Goal: Navigation & Orientation: Go to known website

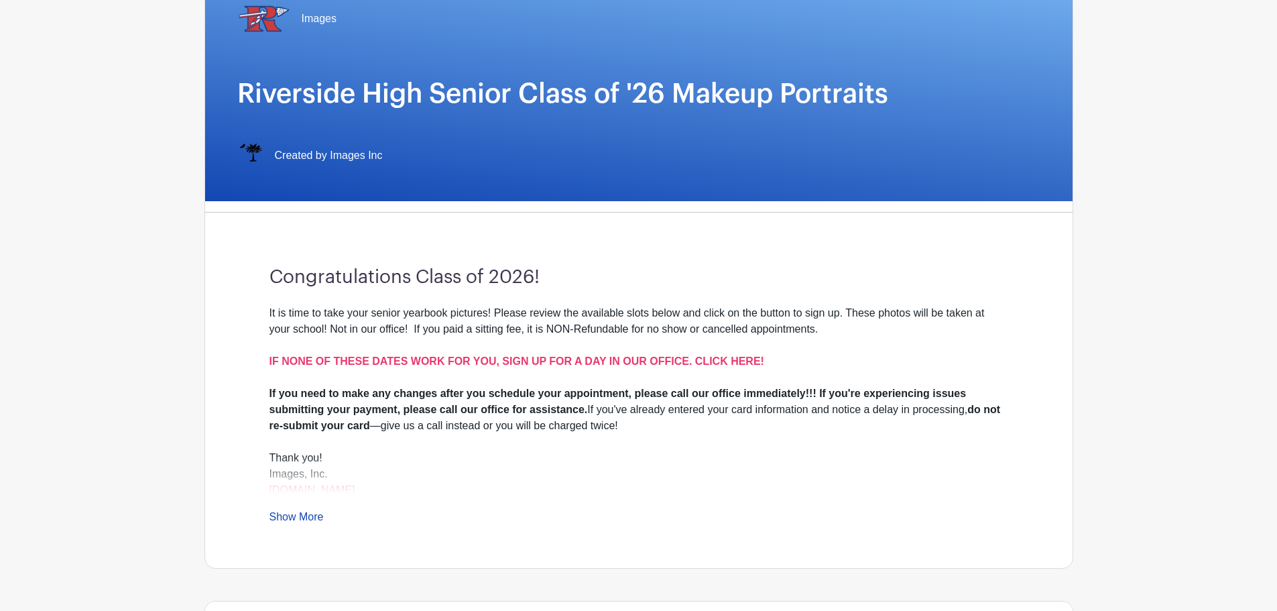
scroll to position [201, 0]
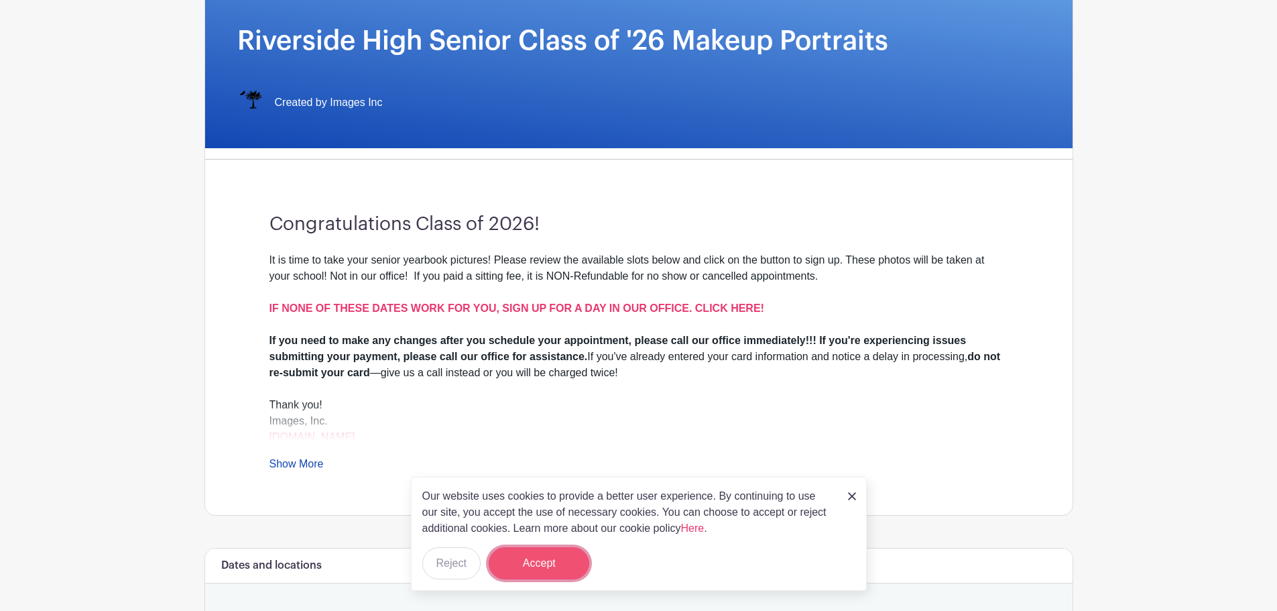
click at [560, 558] on button "Accept" at bounding box center [539, 563] width 101 height 32
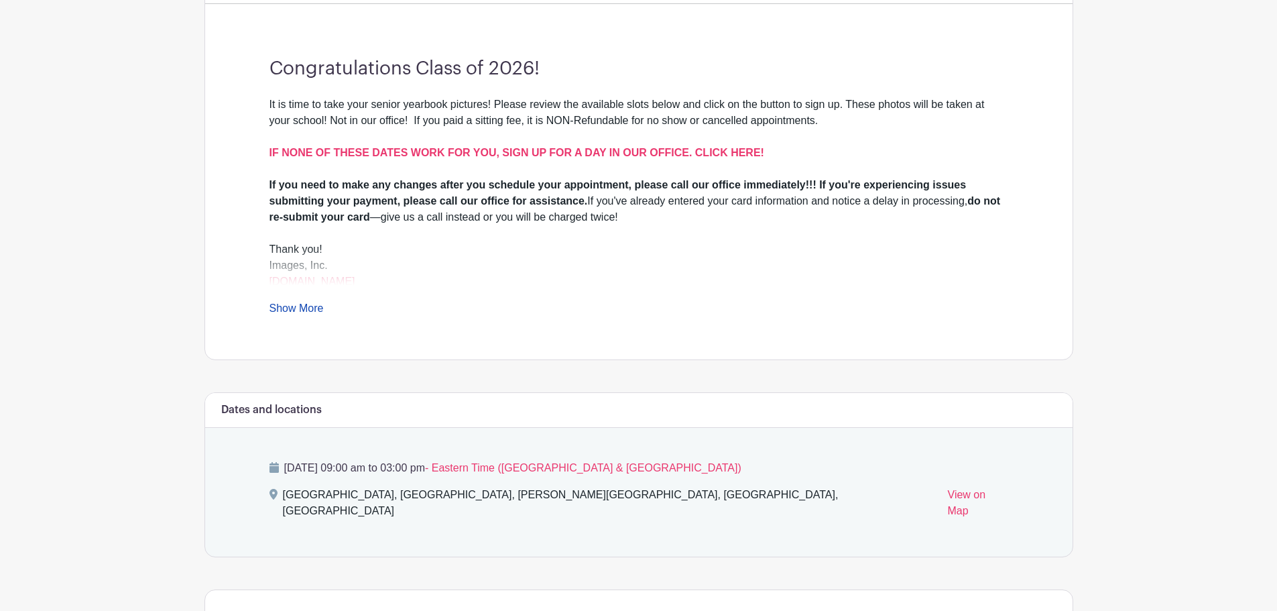
scroll to position [335, 0]
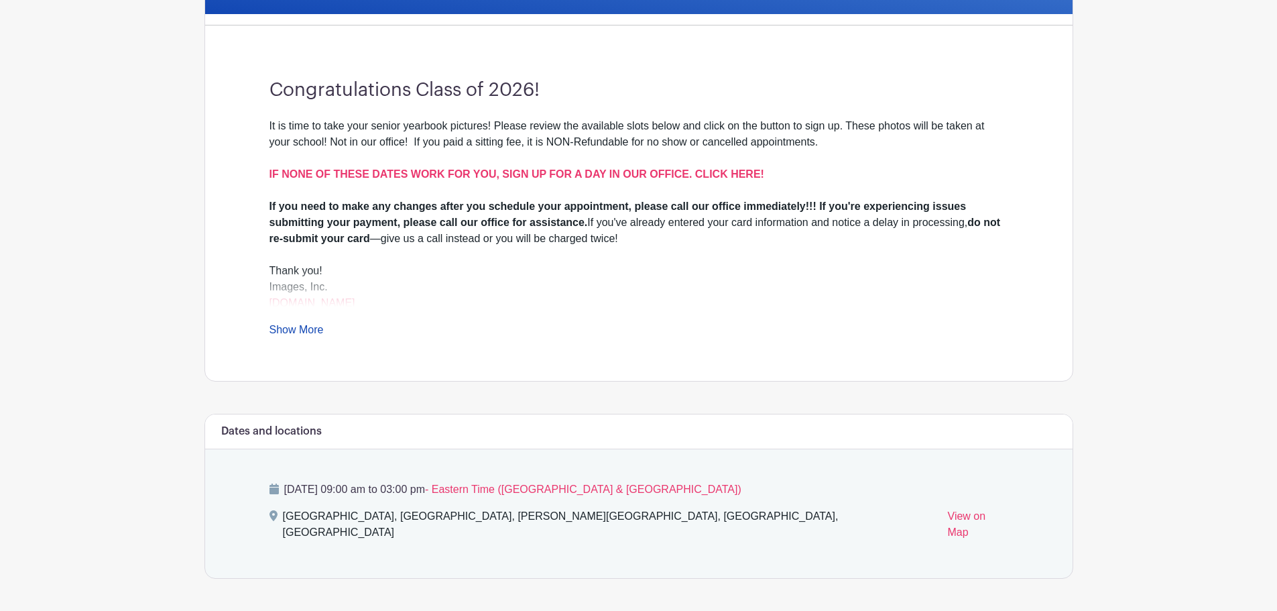
click at [316, 329] on link "Show More" at bounding box center [297, 332] width 54 height 17
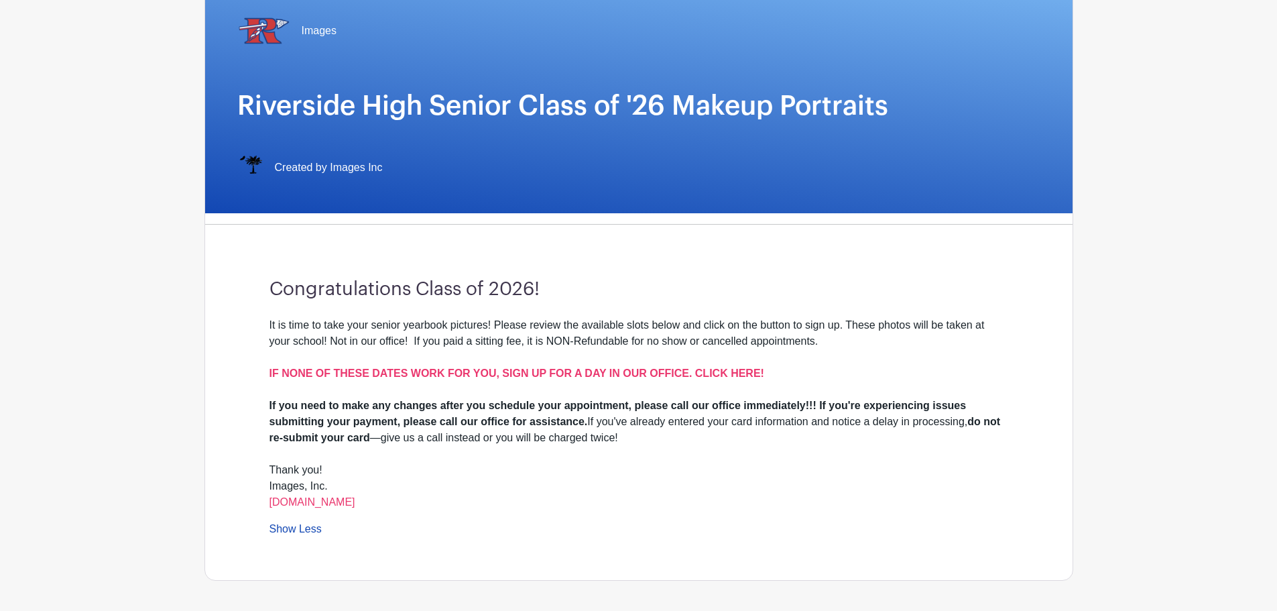
scroll to position [0, 0]
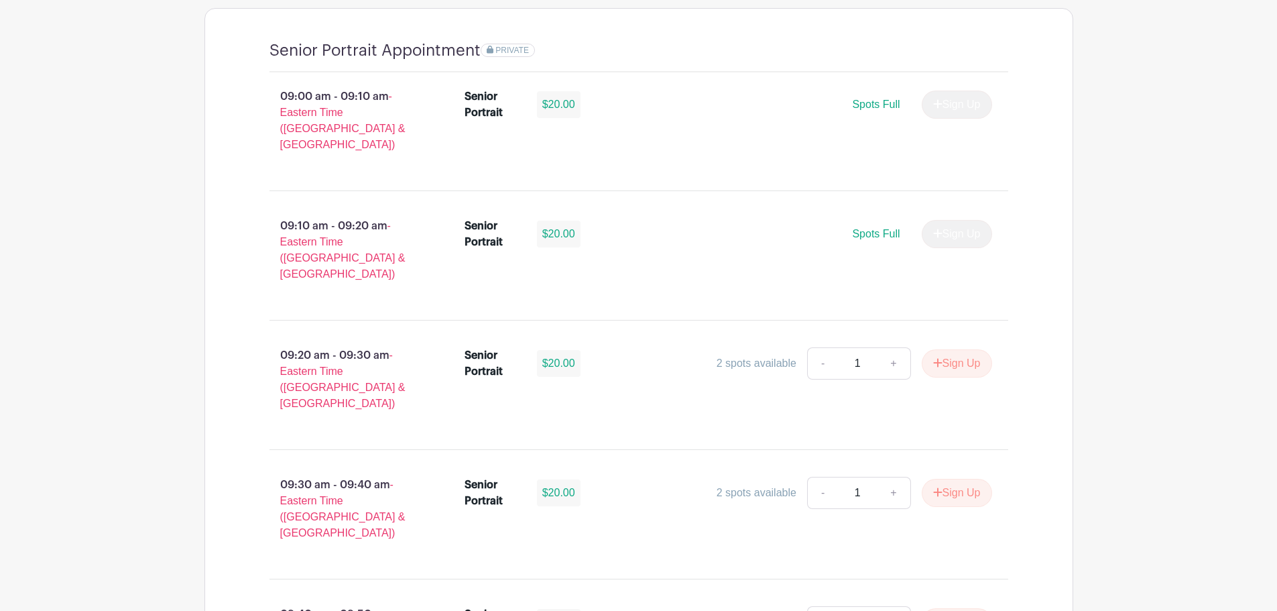
scroll to position [939, 0]
click at [945, 349] on button "Sign Up" at bounding box center [957, 363] width 70 height 28
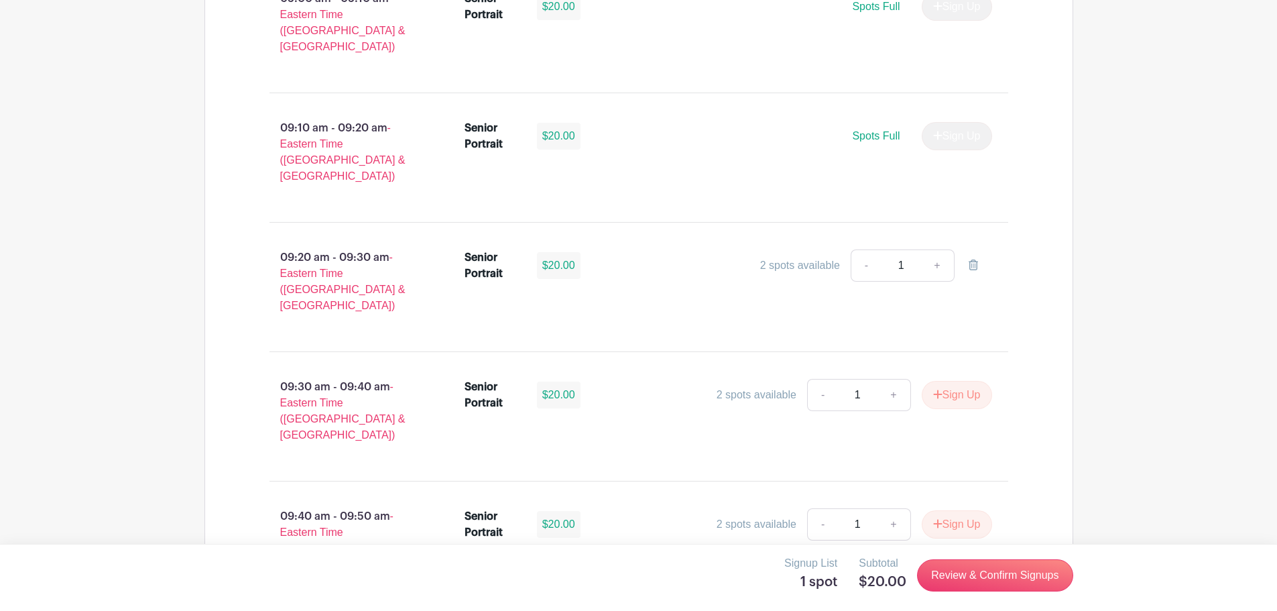
scroll to position [1073, 0]
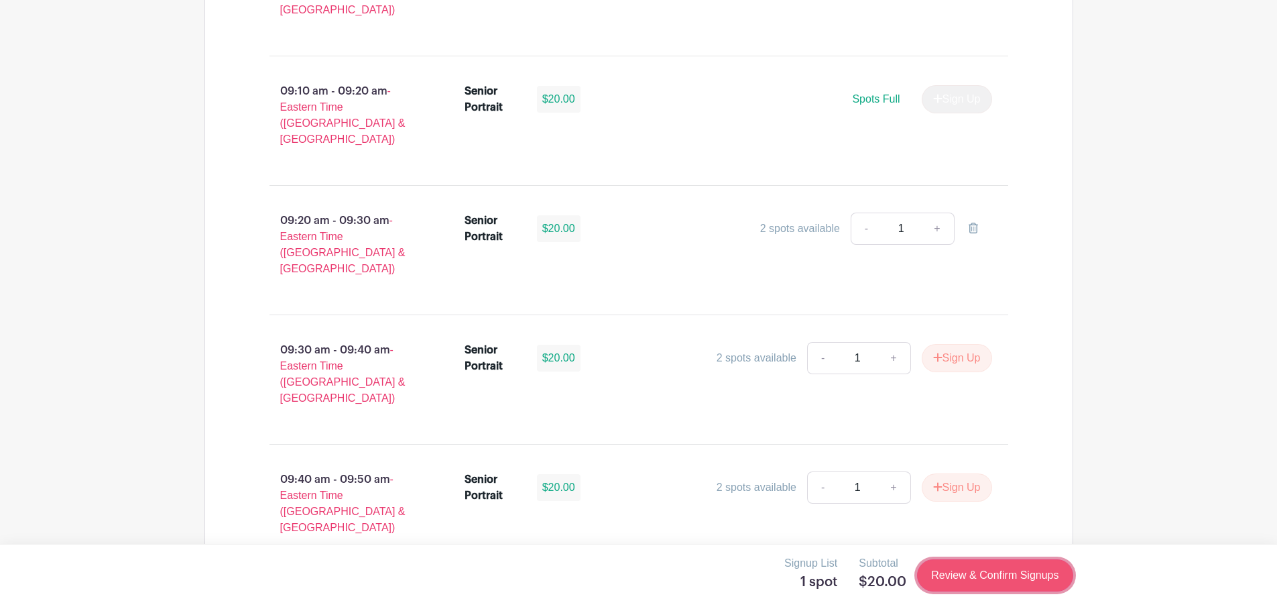
click at [980, 565] on link "Review & Confirm Signups" at bounding box center [995, 575] width 156 height 32
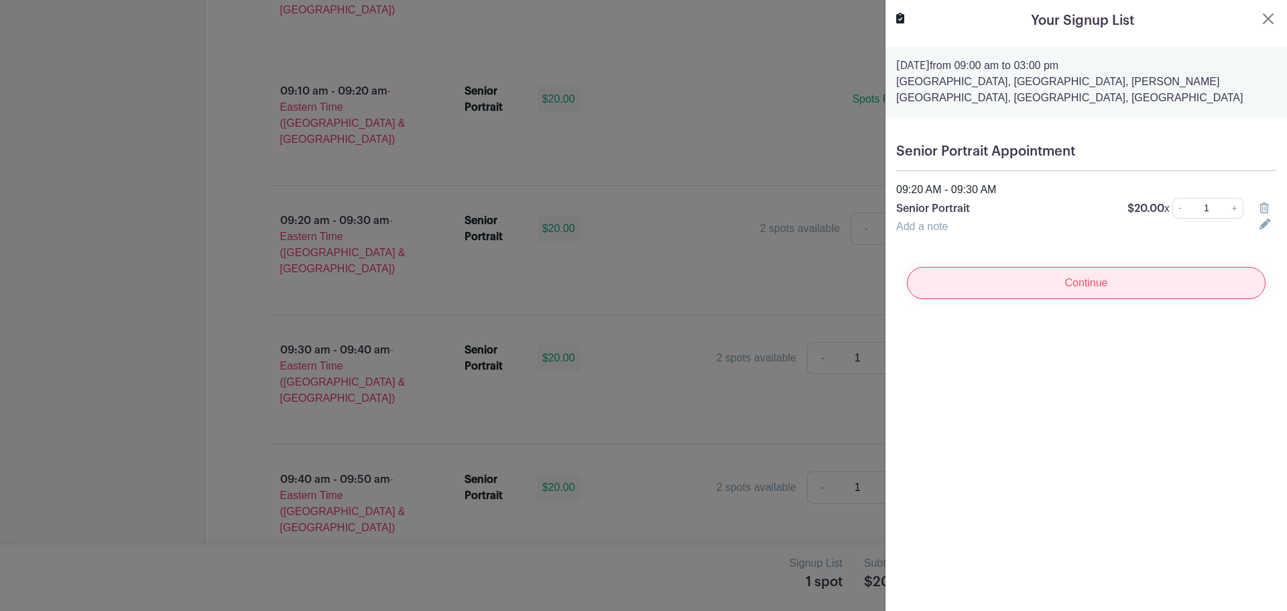
click at [1145, 286] on input "Continue" at bounding box center [1086, 283] width 359 height 32
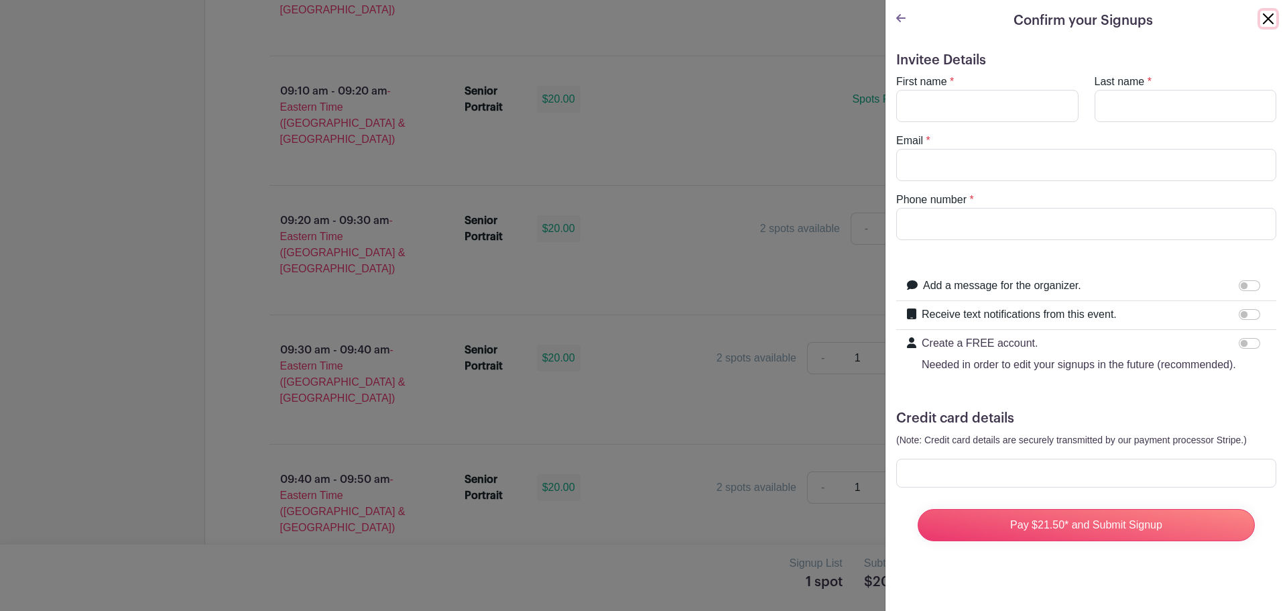
click at [1260, 25] on button "Close" at bounding box center [1268, 19] width 16 height 16
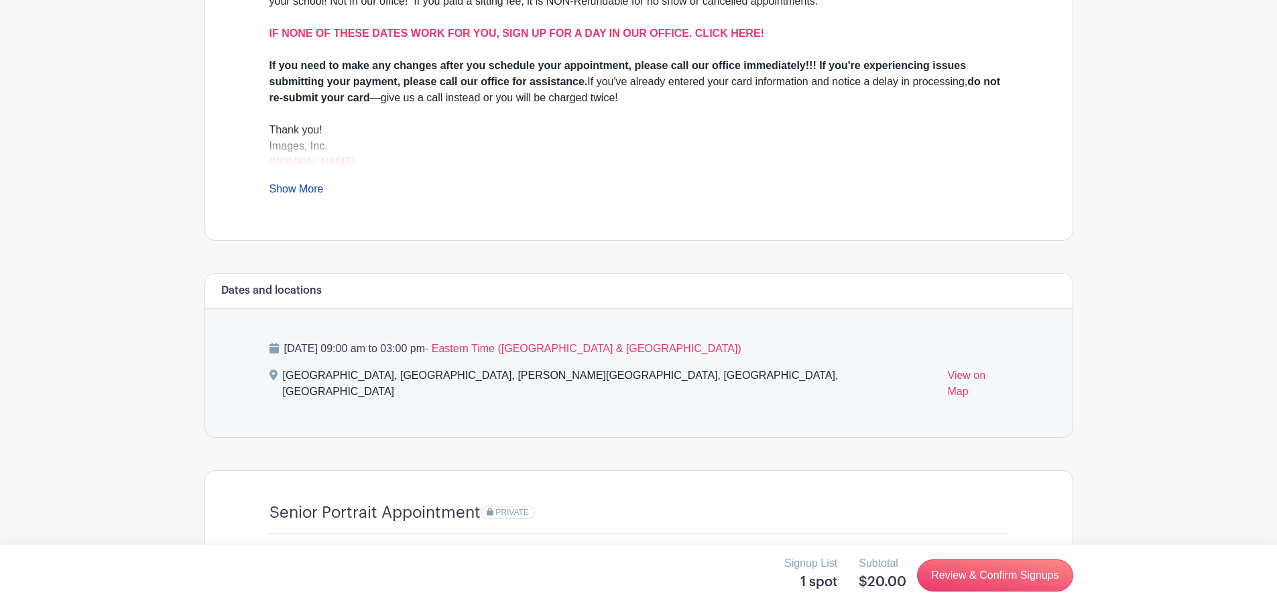
scroll to position [402, 0]
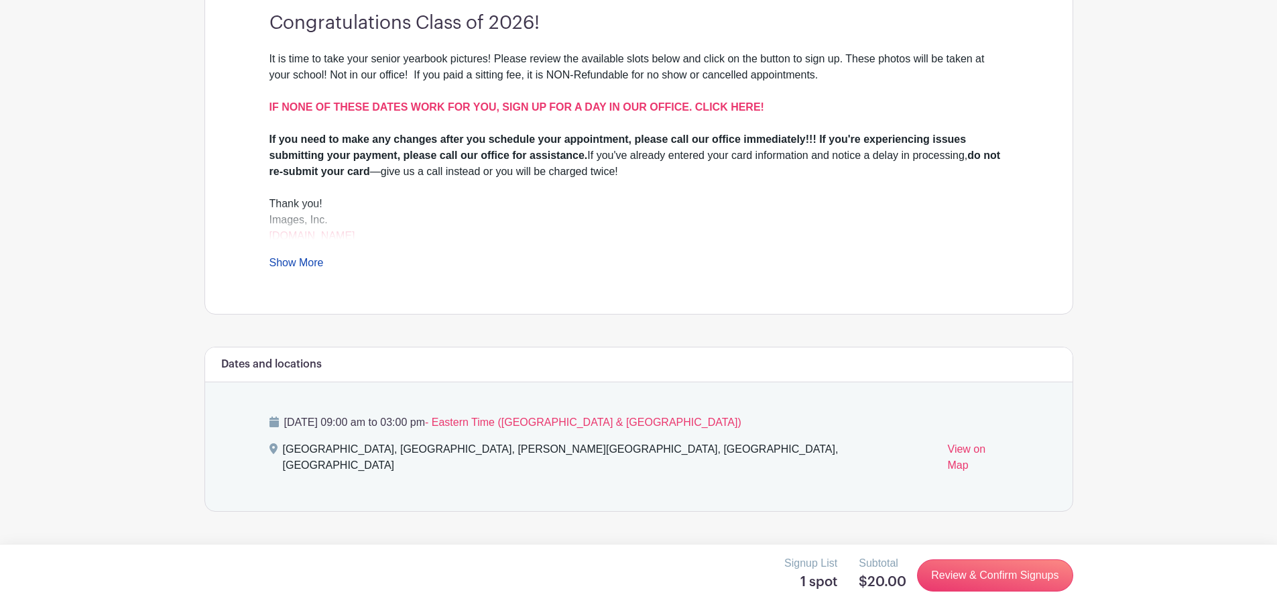
click at [301, 262] on link "Show More" at bounding box center [297, 265] width 54 height 17
click at [514, 107] on strong "IF NONE OF THESE DATES WORK FOR YOU, SIGN UP FOR A DAY IN OUR OFFICE. CLICK HER…" at bounding box center [517, 106] width 495 height 11
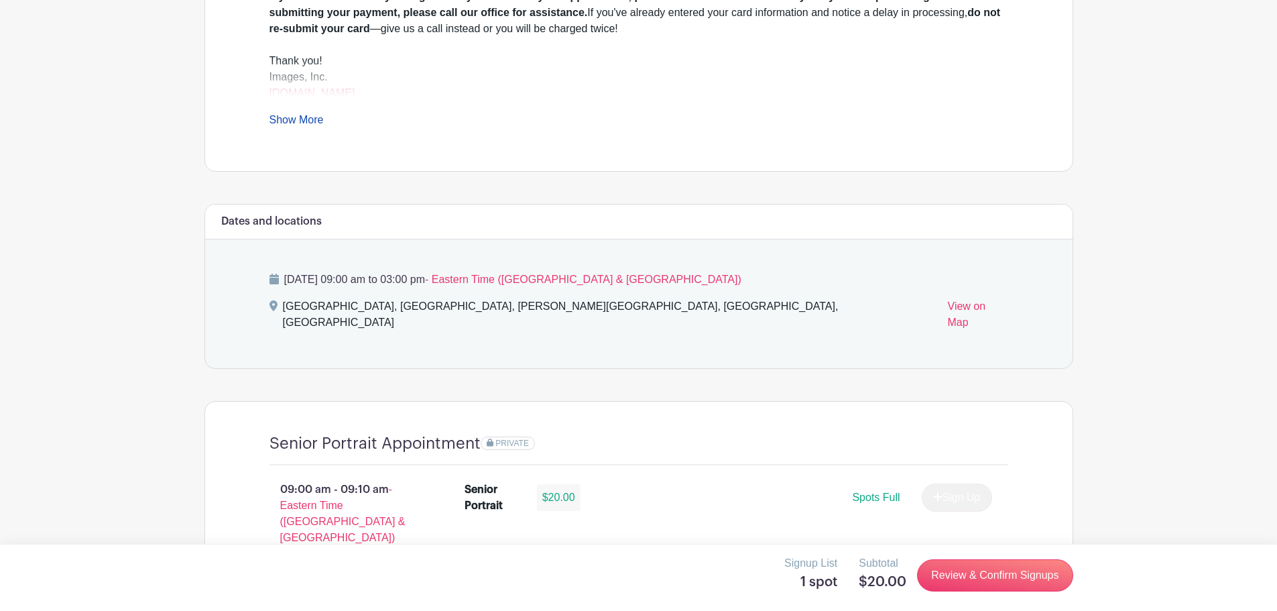
scroll to position [221, 0]
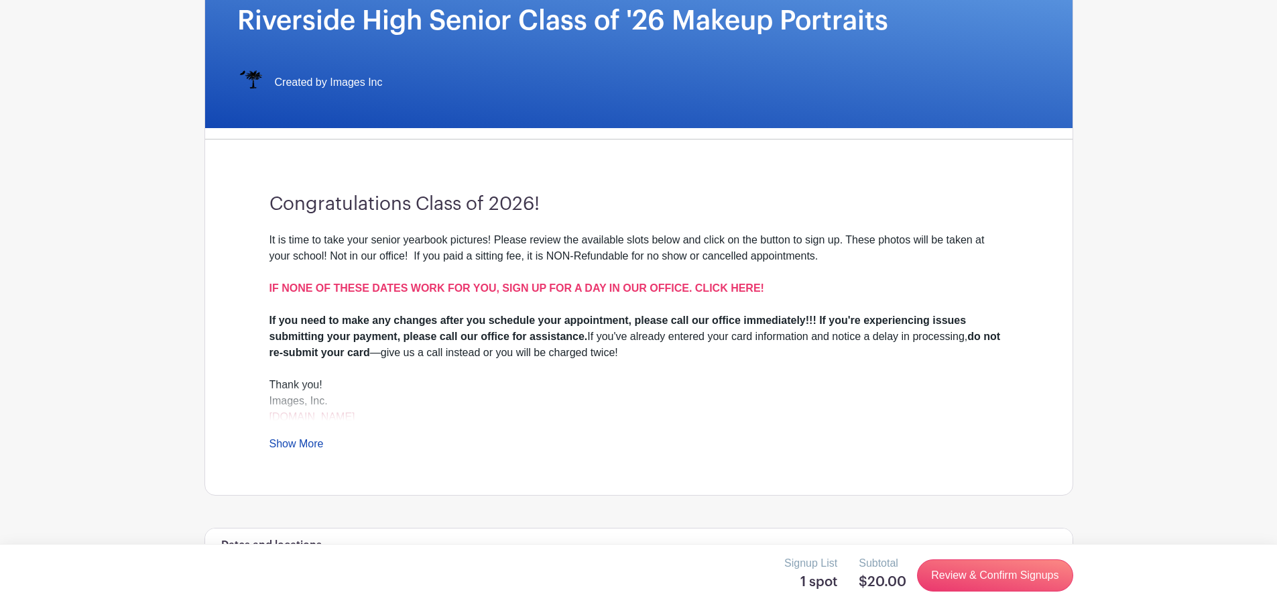
click at [299, 420] on link "[DOMAIN_NAME]" at bounding box center [313, 416] width 86 height 11
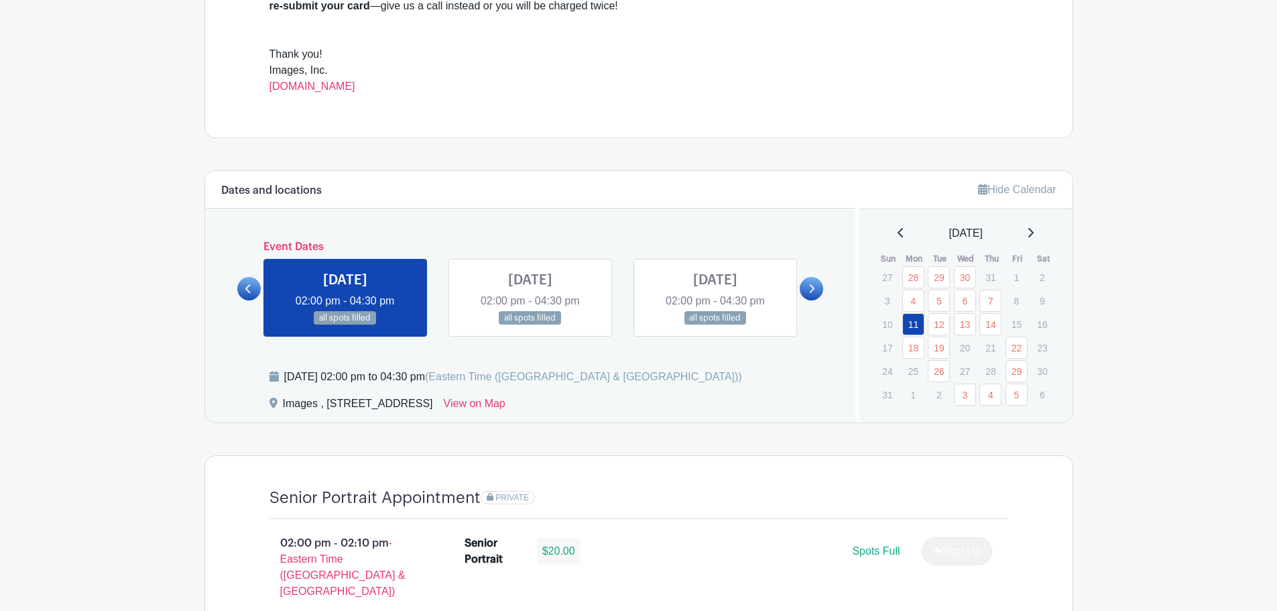
scroll to position [536, 0]
click at [1034, 231] on icon at bounding box center [1030, 231] width 5 height 9
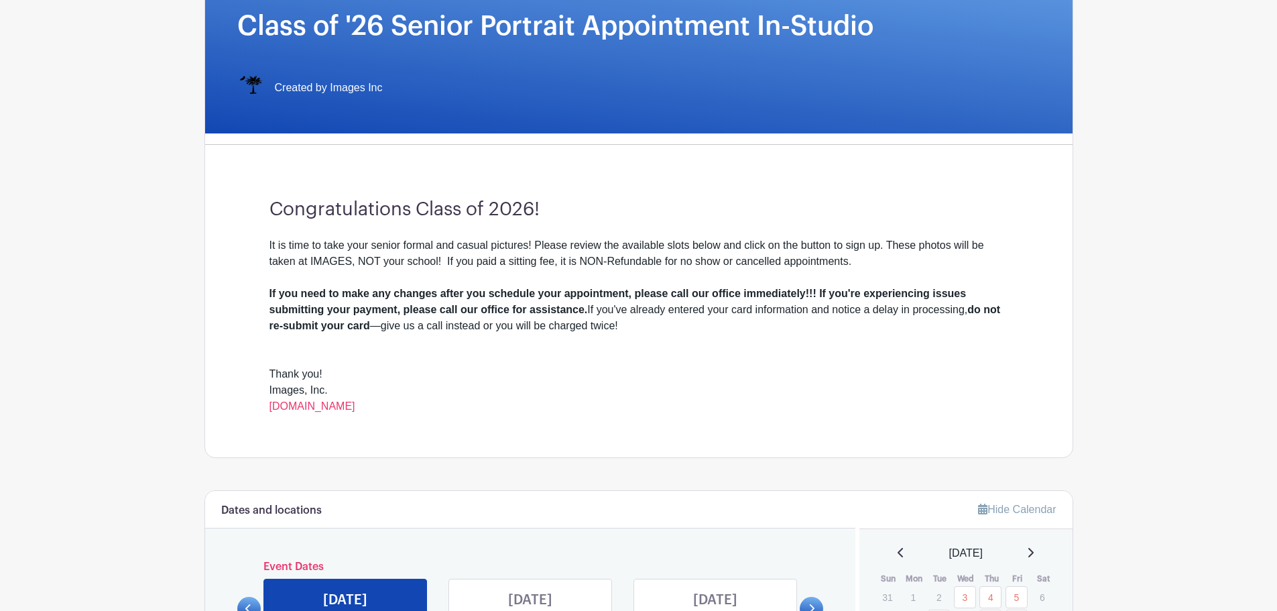
scroll to position [201, 0]
